Goal: Register for event/course

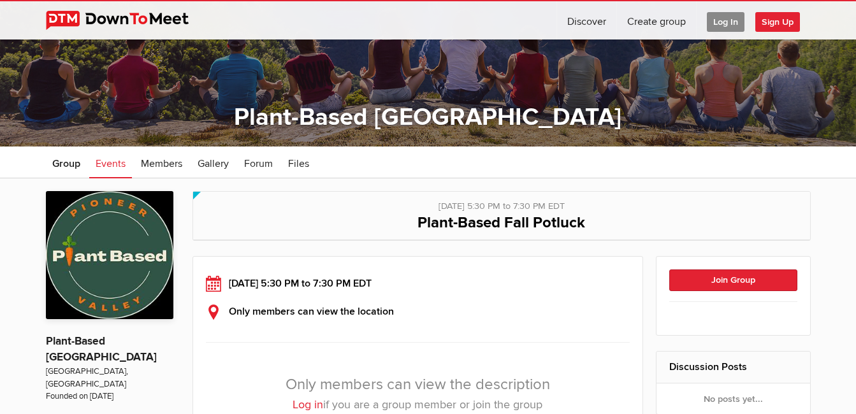
scroll to position [134, 0]
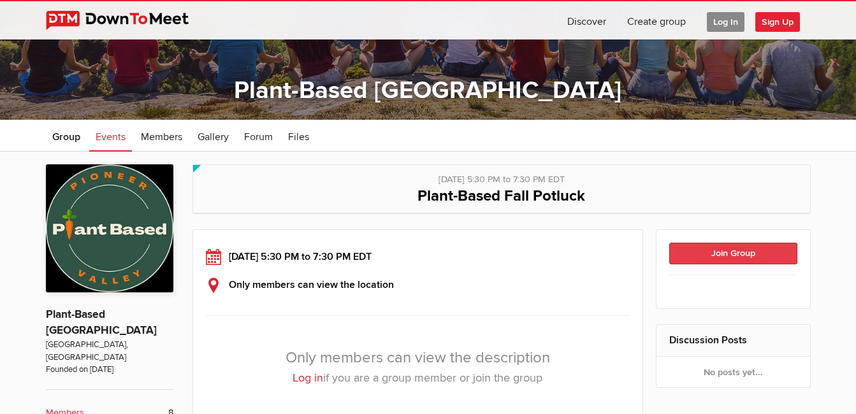
click at [761, 251] on button "Join Group" at bounding box center [733, 254] width 128 height 22
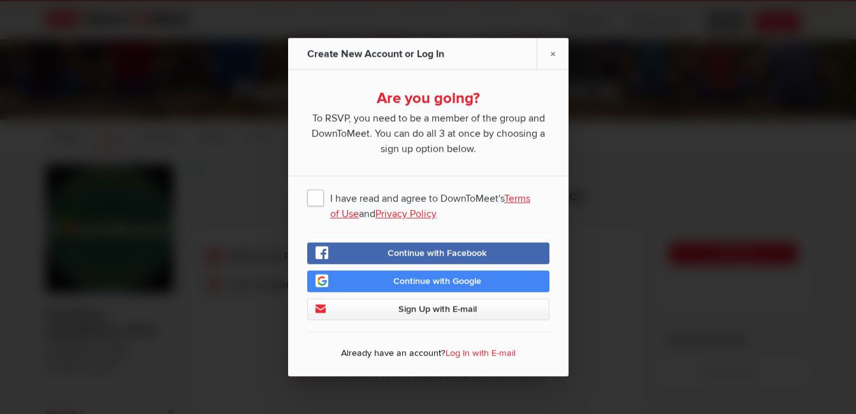
click at [309, 196] on span "I have read and agree to DownToMeet's Terms of Use and Privacy Policy" at bounding box center [428, 197] width 242 height 23
click at [0, 0] on input "I have read and agree to DownToMeet's Terms of Use and Privacy Policy" at bounding box center [0, 0] width 0 height 0
click at [391, 273] on link "Continue with Google" at bounding box center [428, 282] width 242 height 22
click at [406, 285] on span "Continue with Google" at bounding box center [437, 281] width 88 height 11
click at [448, 253] on span "Continue with Facebook" at bounding box center [436, 253] width 99 height 11
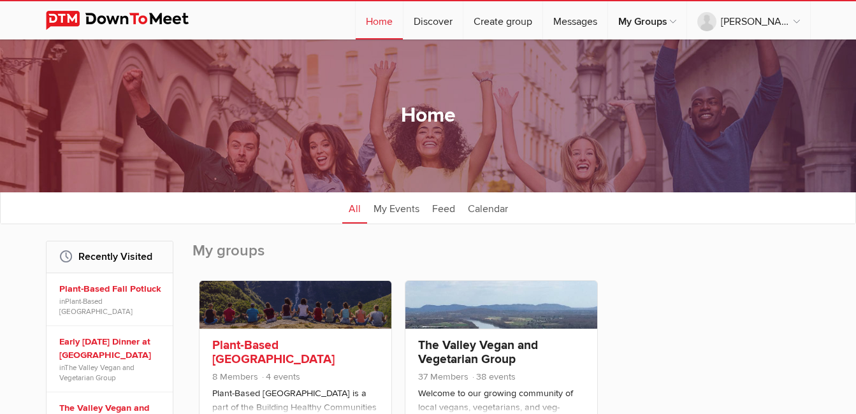
click at [286, 340] on link "Plant-Based [GEOGRAPHIC_DATA]" at bounding box center [273, 352] width 122 height 29
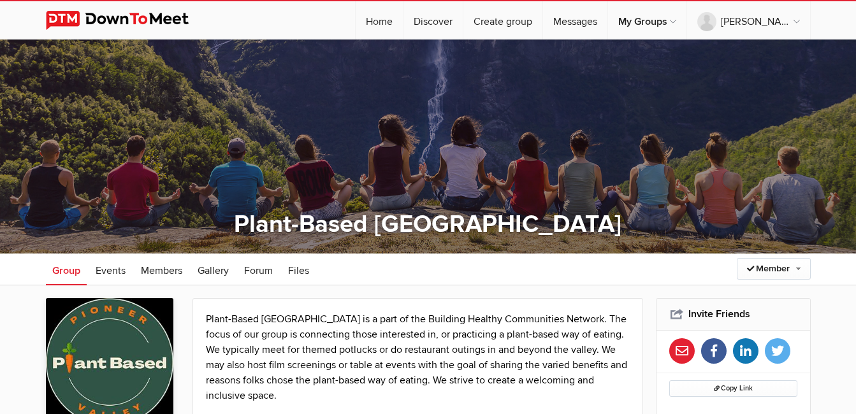
scroll to position [362, 0]
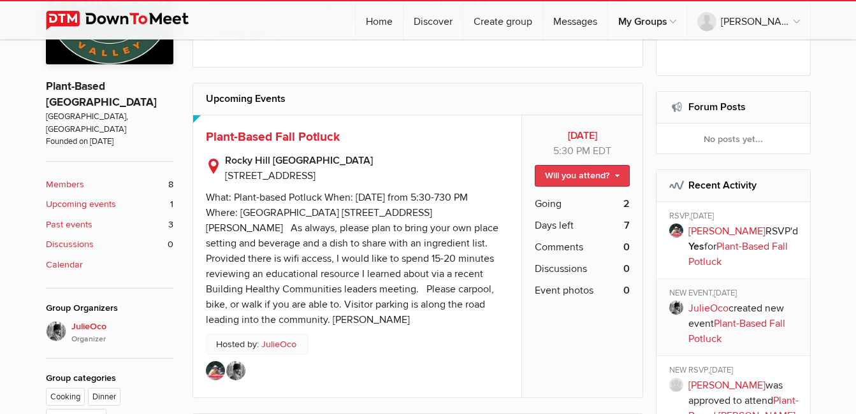
click at [596, 169] on link "Will you attend?" at bounding box center [582, 176] width 95 height 22
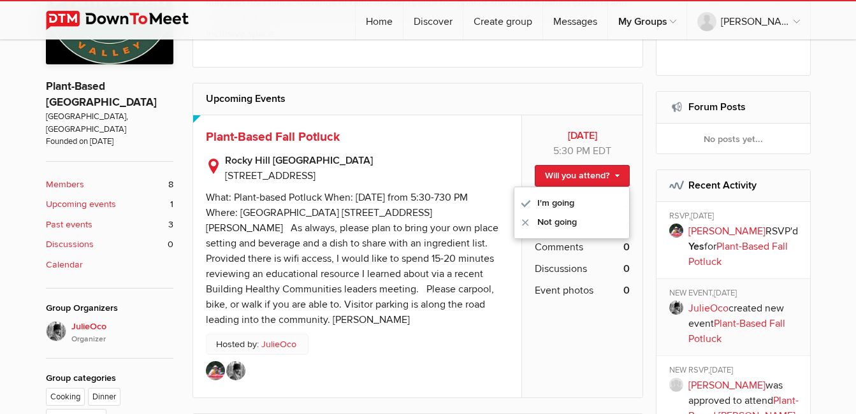
click at [541, 345] on div "Fri, Oct 10, 2025 5:30 PM EDT Will you attend? I'm going Not going Going 2 Days…" at bounding box center [581, 256] width 121 height 282
drag, startPoint x: 541, startPoint y: 345, endPoint x: 496, endPoint y: 333, distance: 46.7
click at [515, 333] on div "Oct 10 Fri, Oct 10, 2025, 5:30 PM EDT Limited visibility event Event is listed,…" at bounding box center [357, 256] width 329 height 282
